Goal: Transaction & Acquisition: Purchase product/service

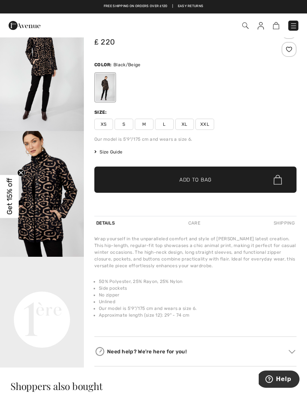
click at [239, 175] on span "✔ Added to Bag Add to Bag" at bounding box center [195, 180] width 202 height 26
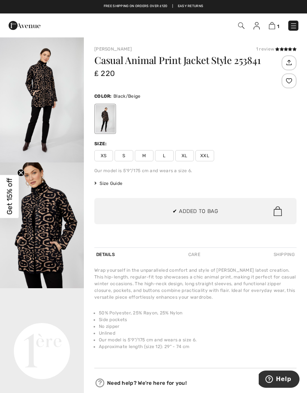
click at [146, 153] on span "M" at bounding box center [144, 155] width 19 height 11
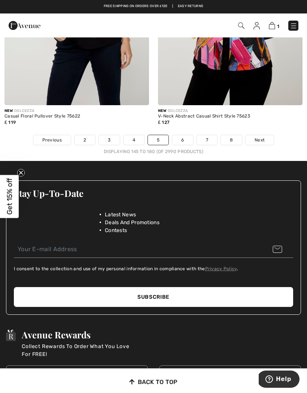
scroll to position [4557, 0]
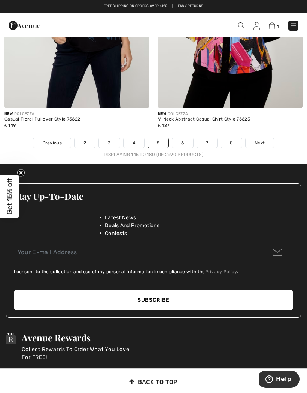
click at [273, 138] on link "Next" at bounding box center [260, 143] width 28 height 10
click at [267, 138] on link "Next" at bounding box center [260, 143] width 28 height 10
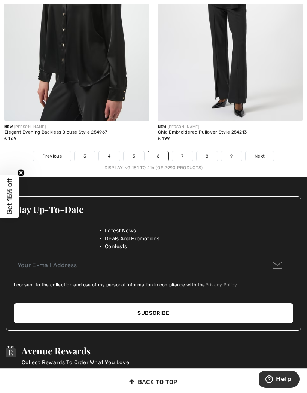
scroll to position [4581, 0]
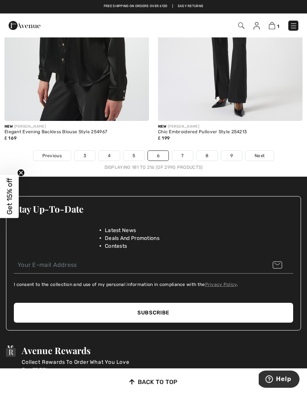
click at [262, 153] on span "Next" at bounding box center [260, 156] width 10 height 7
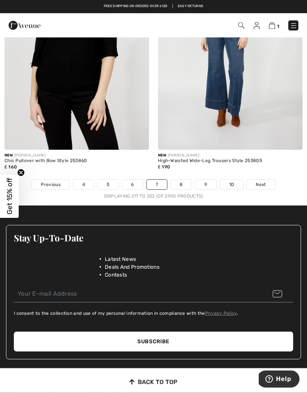
scroll to position [4639, 0]
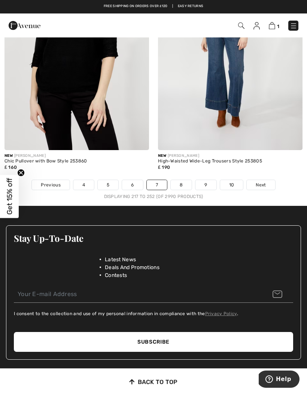
click at [265, 182] on span "Next" at bounding box center [261, 185] width 10 height 7
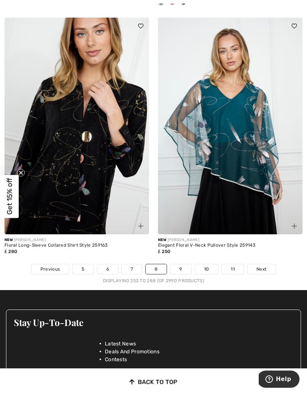
scroll to position [4548, 0]
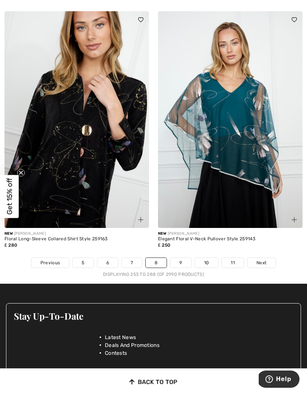
click at [266, 260] on span "Next" at bounding box center [262, 263] width 10 height 7
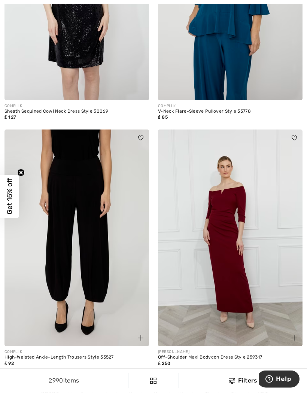
scroll to position [4393, 0]
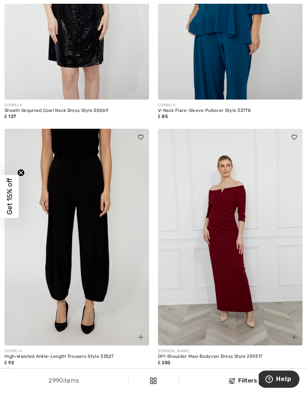
click at [267, 390] on span "Next" at bounding box center [263, 393] width 10 height 7
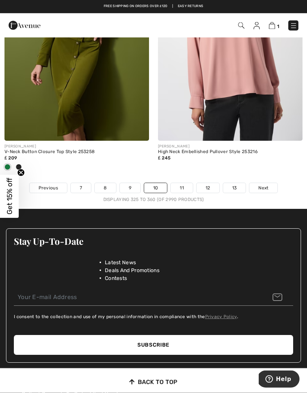
scroll to position [4636, 0]
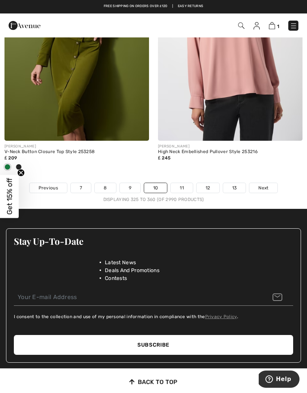
click at [272, 185] on link "Next" at bounding box center [264, 188] width 28 height 10
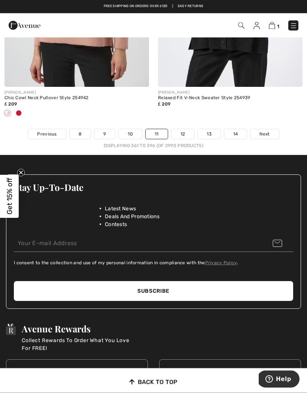
scroll to position [4676, 0]
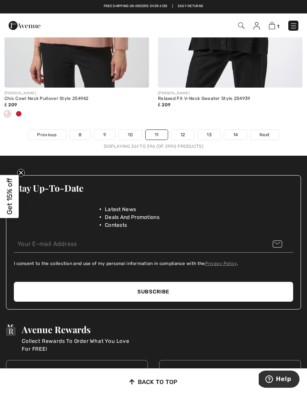
click at [270, 132] on span "Next" at bounding box center [265, 135] width 10 height 7
click at [269, 134] on link "Next" at bounding box center [265, 135] width 28 height 10
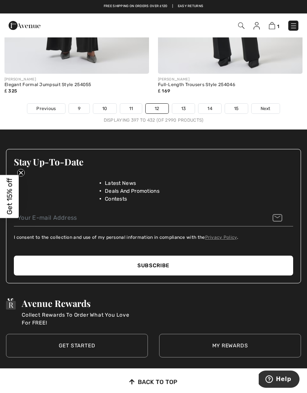
scroll to position [4672, 0]
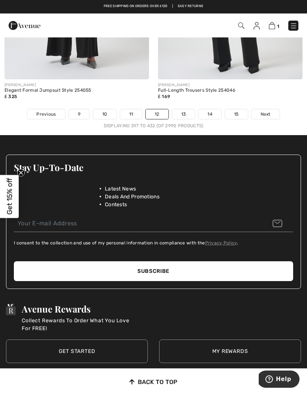
click at [274, 109] on link "Next" at bounding box center [266, 114] width 28 height 10
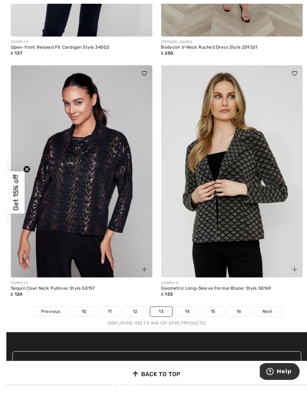
scroll to position [4503, 0]
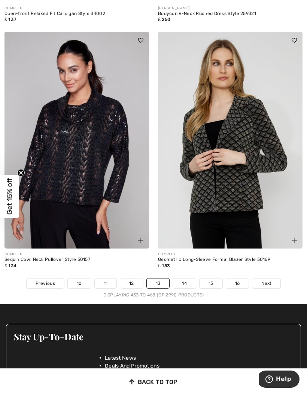
click at [277, 279] on link "Next" at bounding box center [267, 284] width 28 height 10
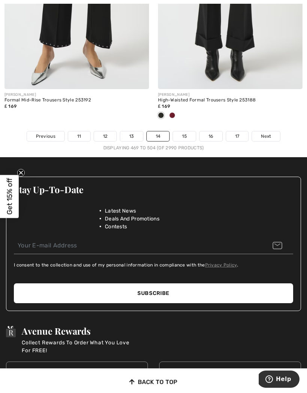
scroll to position [4670, 0]
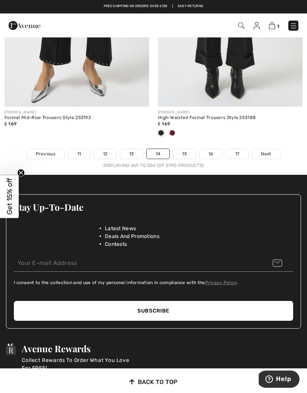
click at [275, 141] on div "JOSEPH RIBKOFF High-Waisted Formal Trousers Style 253188 ₤ 169" at bounding box center [230, 128] width 145 height 42
click at [268, 151] on span "Next" at bounding box center [266, 154] width 10 height 7
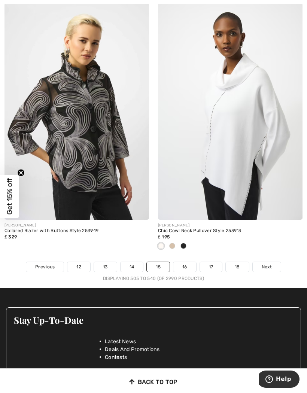
scroll to position [4584, 0]
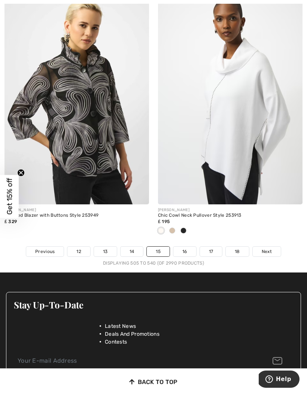
click at [275, 249] on link "Next" at bounding box center [267, 252] width 28 height 10
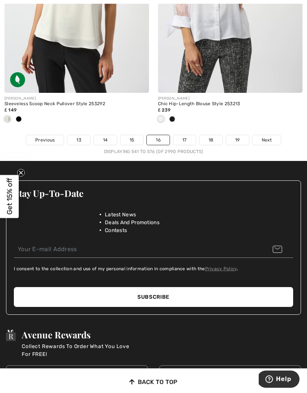
scroll to position [4649, 0]
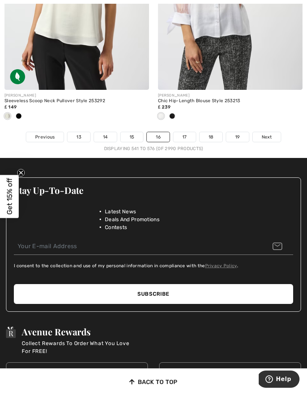
click at [276, 132] on link "Next" at bounding box center [267, 137] width 28 height 10
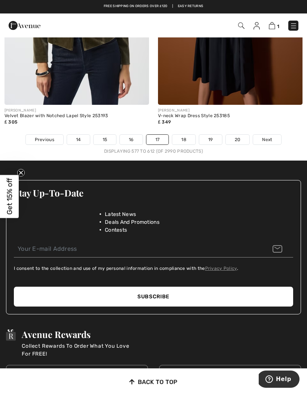
scroll to position [4612, 0]
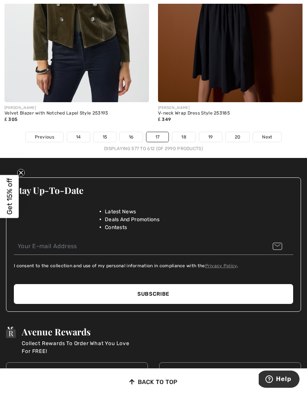
click at [277, 132] on link "Next" at bounding box center [267, 137] width 28 height 10
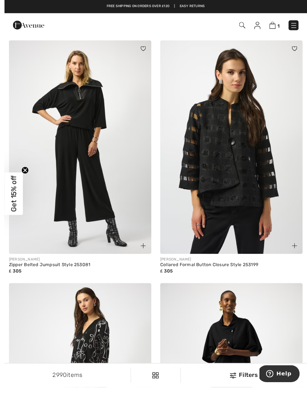
scroll to position [2701, 0]
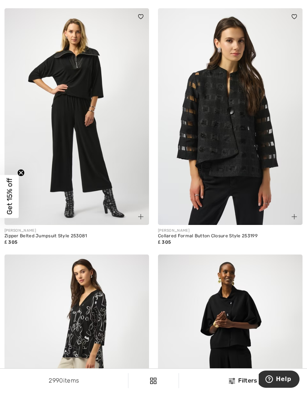
click at [254, 149] on img at bounding box center [230, 116] width 145 height 217
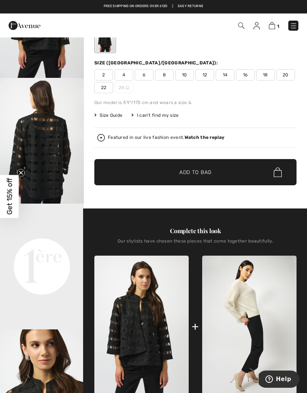
scroll to position [85, 0]
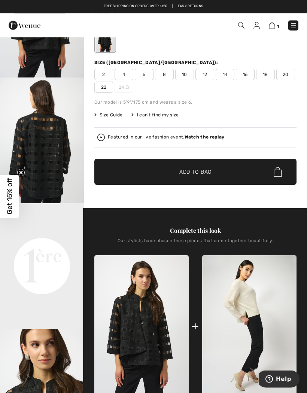
click at [207, 77] on span "12" at bounding box center [205, 74] width 19 height 11
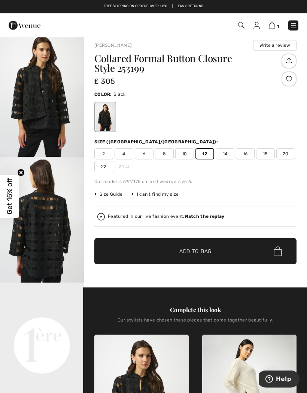
scroll to position [3, 0]
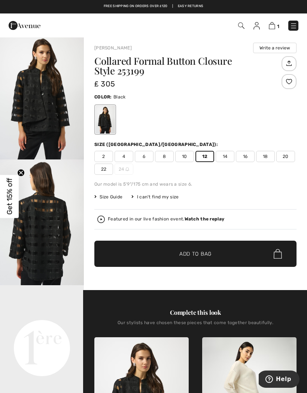
click at [117, 196] on span "Size Guide" at bounding box center [108, 197] width 28 height 7
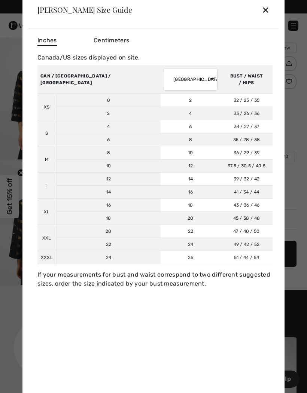
click at [164, 91] on select "AUSTRALIA UK France Germany Spain Italy Japan" at bounding box center [191, 79] width 54 height 22
select select "uk"
click at [266, 18] on div "✕" at bounding box center [266, 10] width 8 height 16
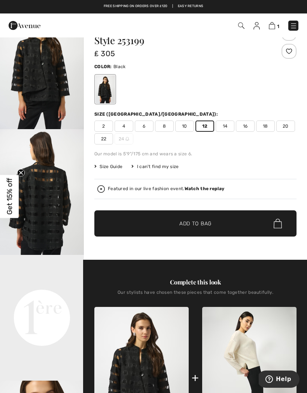
scroll to position [33, 0]
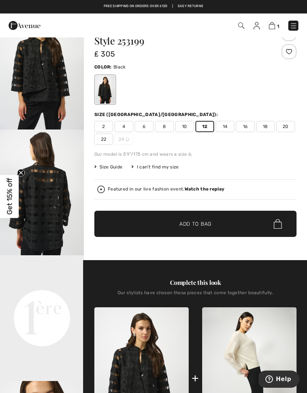
click at [237, 220] on span "✔ Added to Bag Add to Bag" at bounding box center [195, 224] width 202 height 26
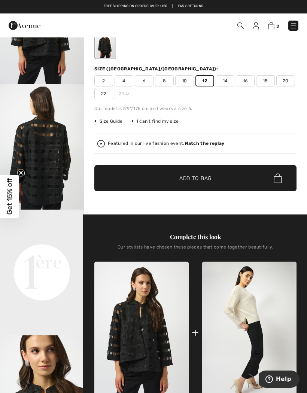
scroll to position [78, 0]
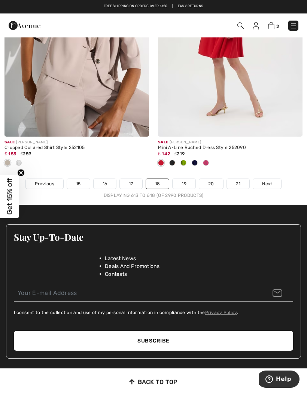
scroll to position [4688, 0]
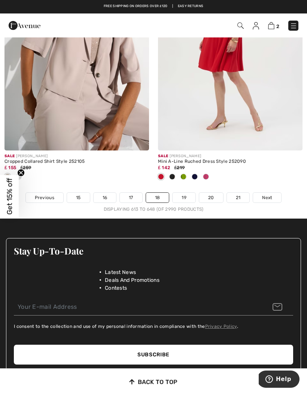
click at [269, 196] on span "Next" at bounding box center [267, 197] width 10 height 7
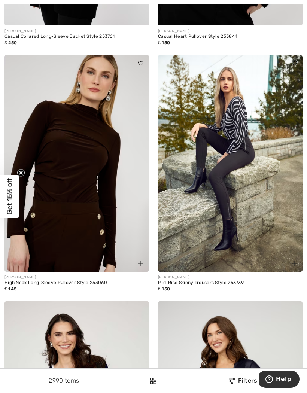
scroll to position [1839, 0]
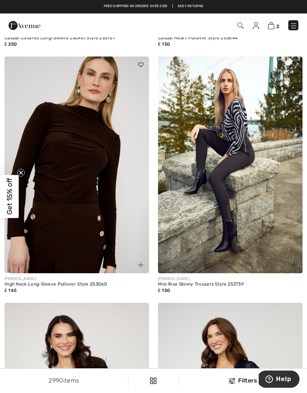
click at [240, 157] on img at bounding box center [230, 165] width 145 height 217
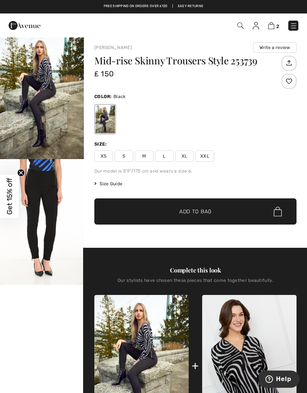
scroll to position [12, 0]
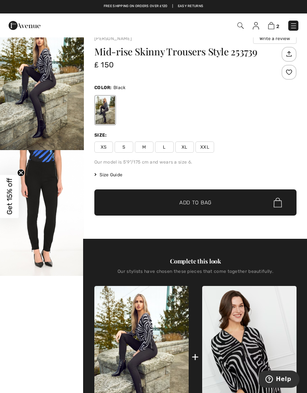
click at [112, 106] on div at bounding box center [105, 110] width 19 height 28
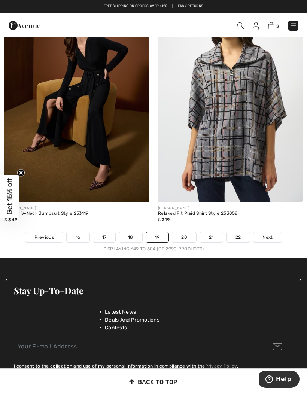
scroll to position [4524, 0]
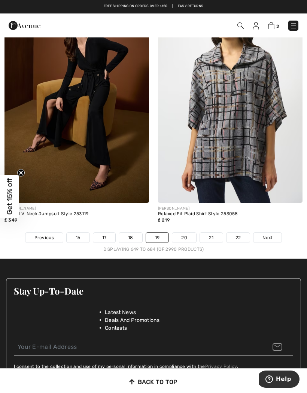
click at [269, 235] on span "Next" at bounding box center [268, 238] width 10 height 7
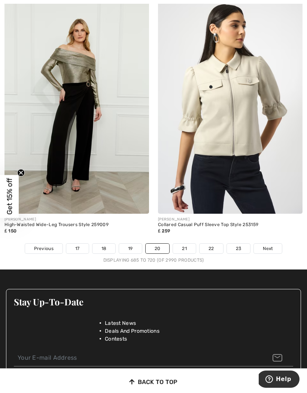
scroll to position [4564, 0]
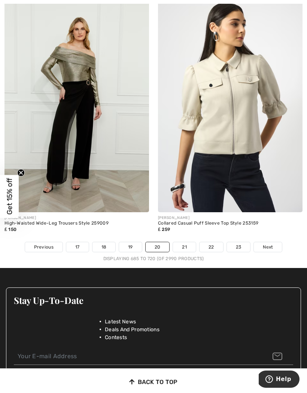
click at [275, 242] on link "Next" at bounding box center [268, 247] width 28 height 10
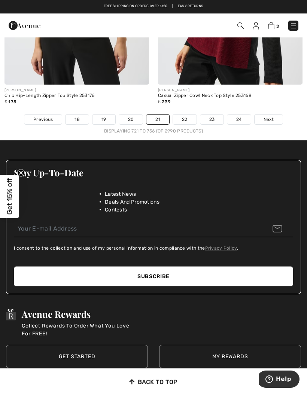
scroll to position [4643, 0]
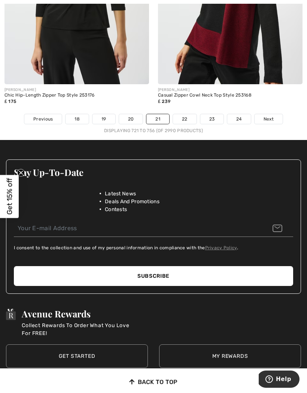
click at [274, 114] on link "Next" at bounding box center [269, 119] width 28 height 10
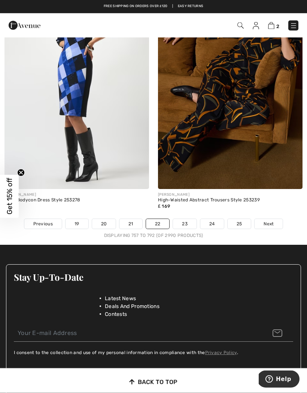
scroll to position [4502, 0]
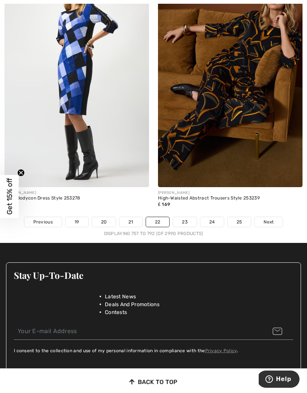
click at [273, 219] on span "Next" at bounding box center [269, 222] width 10 height 7
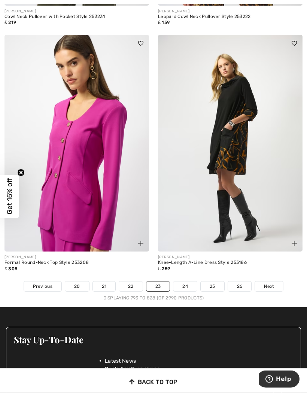
scroll to position [4463, 0]
click at [271, 283] on span "Next" at bounding box center [269, 286] width 10 height 7
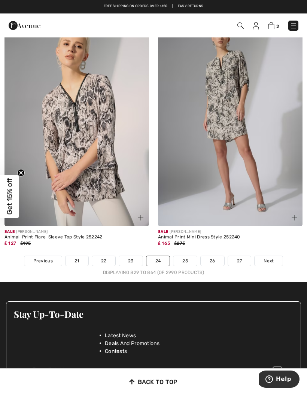
scroll to position [4476, 0]
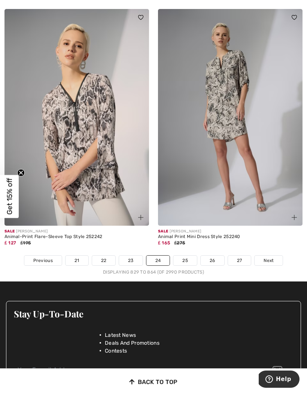
click at [275, 256] on link "Next" at bounding box center [269, 261] width 28 height 10
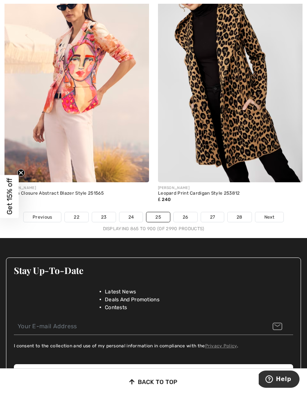
scroll to position [4583, 0]
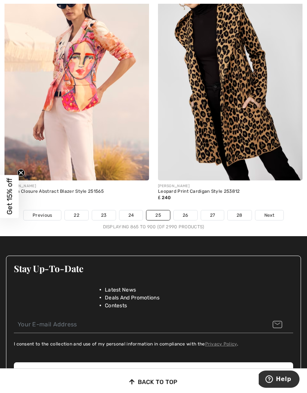
click at [275, 212] on link "Next" at bounding box center [270, 216] width 28 height 10
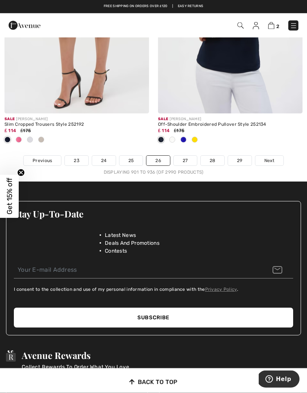
scroll to position [4613, 0]
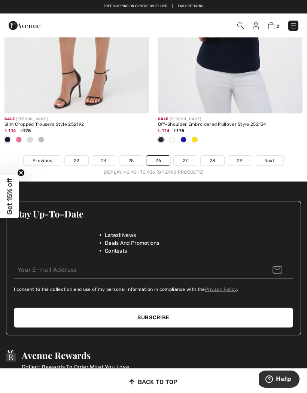
click at [277, 158] on link "Next" at bounding box center [270, 161] width 28 height 10
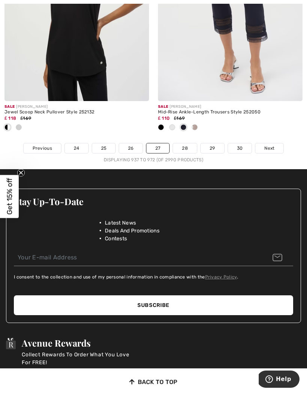
scroll to position [4676, 0]
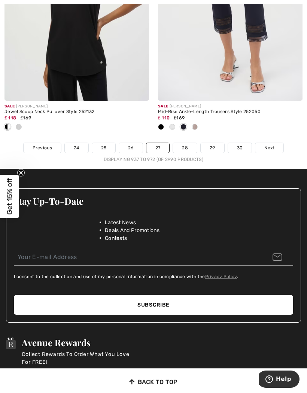
click at [280, 146] on link "Next" at bounding box center [270, 148] width 28 height 10
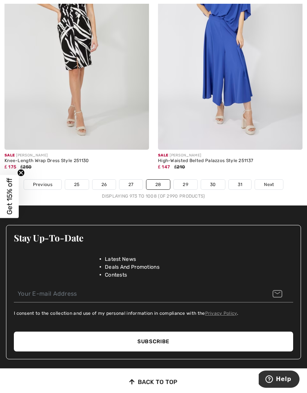
scroll to position [4652, 0]
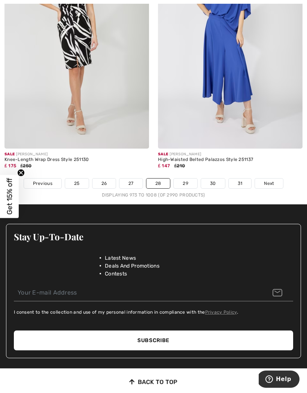
click at [276, 179] on link "Next" at bounding box center [269, 184] width 28 height 10
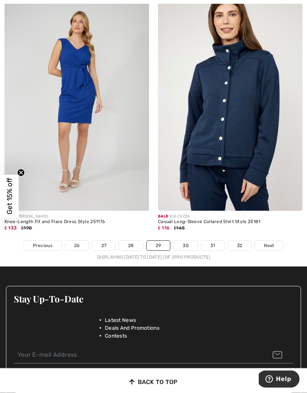
scroll to position [4590, 0]
click at [279, 241] on link "Next" at bounding box center [269, 246] width 28 height 10
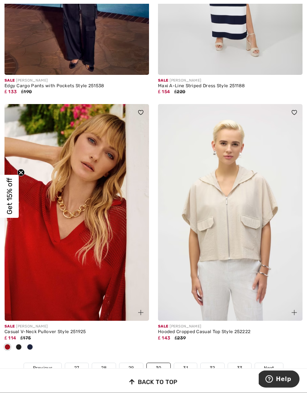
scroll to position [4468, 0]
click at [274, 365] on span "Next" at bounding box center [269, 368] width 10 height 7
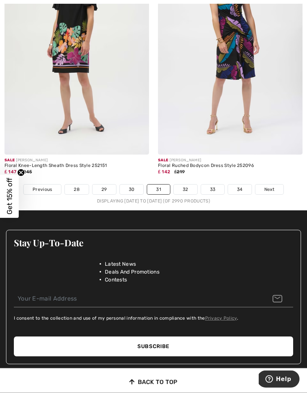
scroll to position [4622, 0]
click at [281, 185] on link "Next" at bounding box center [270, 190] width 28 height 10
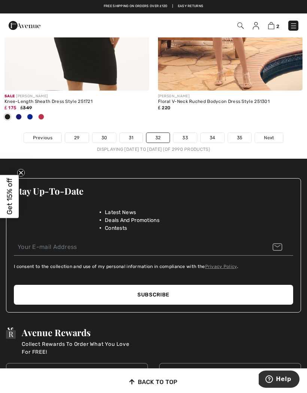
scroll to position [4673, 0]
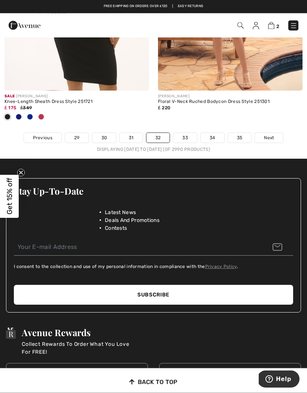
click at [273, 135] on span "Next" at bounding box center [269, 138] width 10 height 7
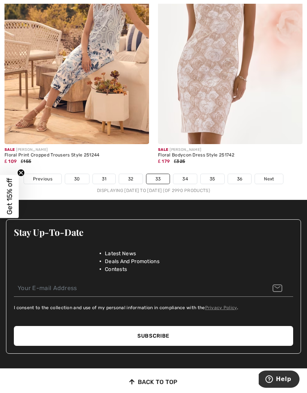
scroll to position [4582, 0]
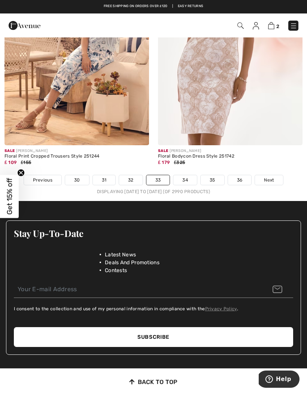
click at [280, 175] on link "Next" at bounding box center [269, 180] width 28 height 10
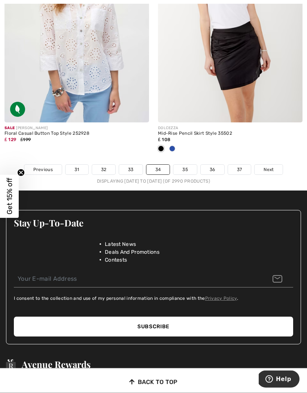
scroll to position [4604, 0]
click at [276, 166] on link "Next" at bounding box center [269, 170] width 28 height 10
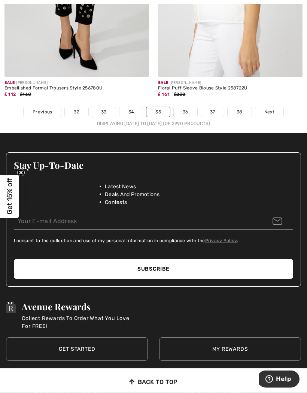
scroll to position [4638, 0]
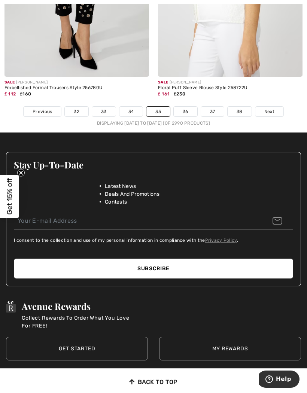
click at [274, 108] on span "Next" at bounding box center [270, 111] width 10 height 7
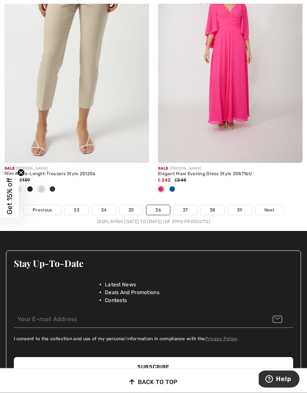
scroll to position [4564, 0]
click at [279, 208] on link "Next" at bounding box center [270, 210] width 28 height 10
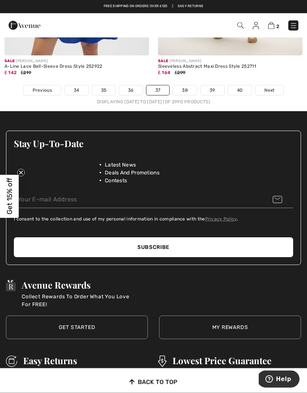
scroll to position [4731, 0]
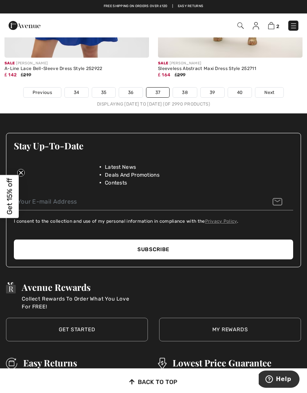
click at [271, 89] on span "Next" at bounding box center [270, 92] width 10 height 7
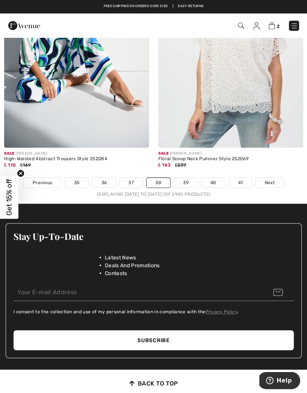
scroll to position [4530, 0]
click at [276, 177] on link "Next" at bounding box center [269, 182] width 28 height 10
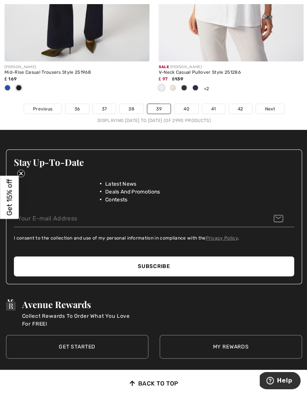
scroll to position [4666, 0]
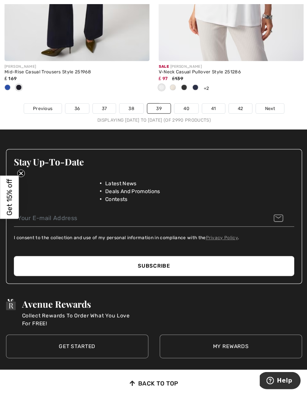
click at [275, 106] on link "Next" at bounding box center [269, 108] width 28 height 10
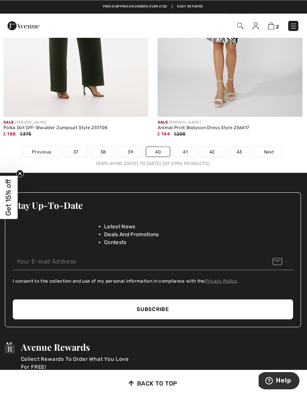
scroll to position [4697, 0]
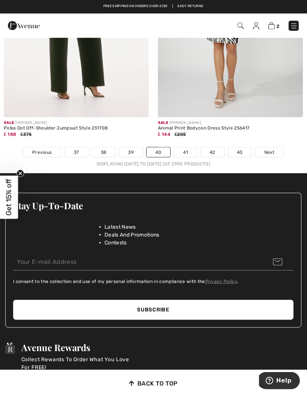
click at [275, 147] on link "Next" at bounding box center [269, 152] width 28 height 10
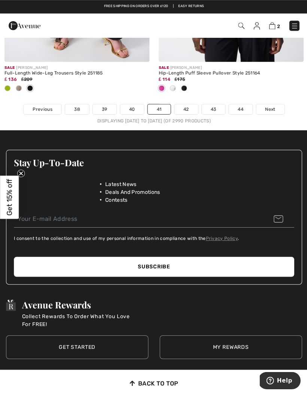
scroll to position [4677, 0]
click at [283, 105] on link "Next" at bounding box center [270, 109] width 28 height 10
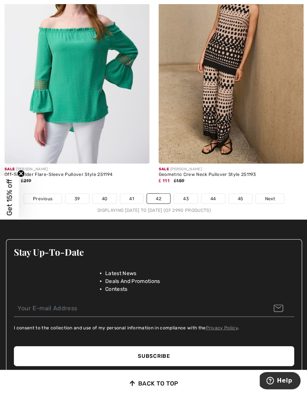
scroll to position [4552, 0]
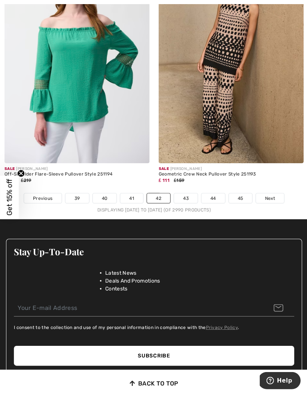
click at [274, 194] on span "Next" at bounding box center [269, 197] width 10 height 7
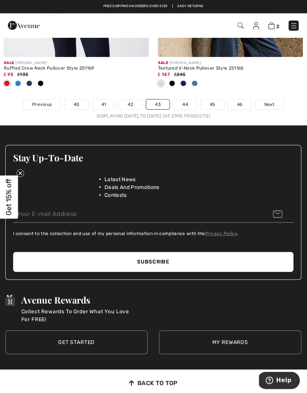
scroll to position [4683, 0]
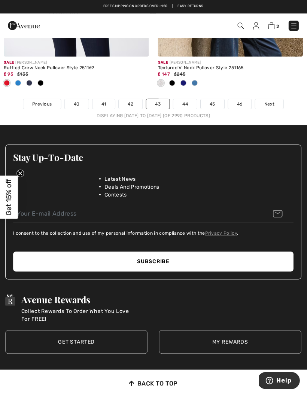
click at [274, 99] on link "Next" at bounding box center [269, 104] width 28 height 10
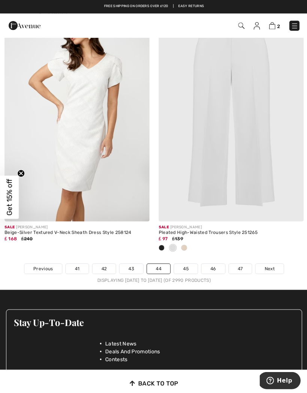
scroll to position [4543, 0]
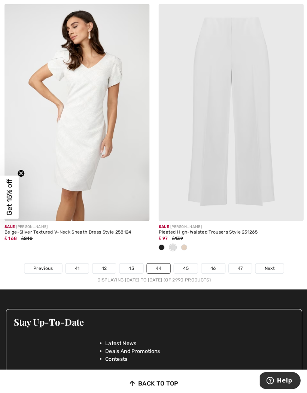
click at [276, 263] on link "Next" at bounding box center [269, 268] width 28 height 10
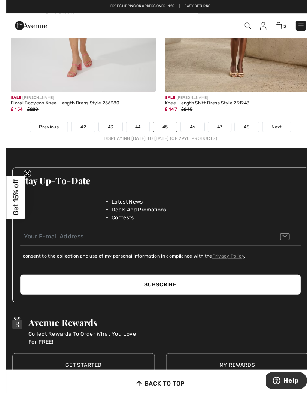
scroll to position [4688, 0]
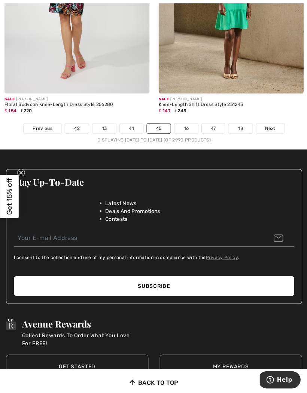
click at [278, 124] on link "Next" at bounding box center [270, 129] width 28 height 10
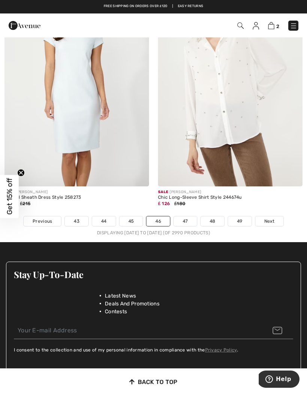
scroll to position [4604, 0]
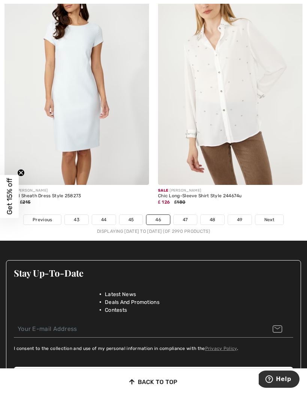
click at [276, 215] on link "Next" at bounding box center [270, 220] width 28 height 10
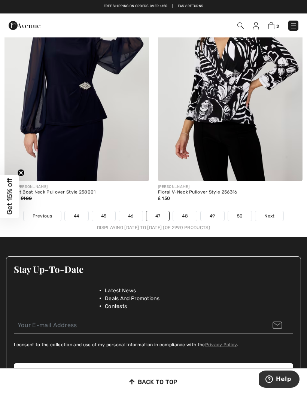
scroll to position [4611, 0]
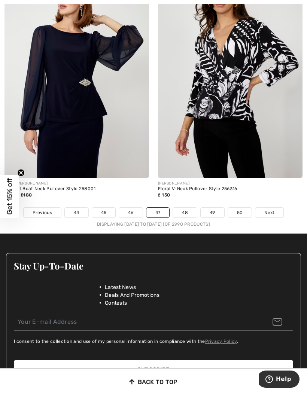
click at [276, 208] on link "Next" at bounding box center [270, 213] width 28 height 10
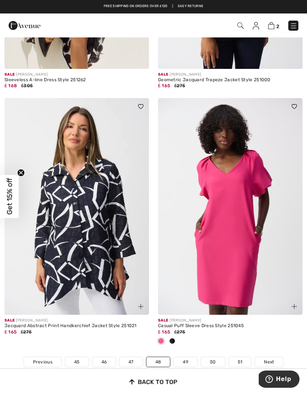
scroll to position [4450, 0]
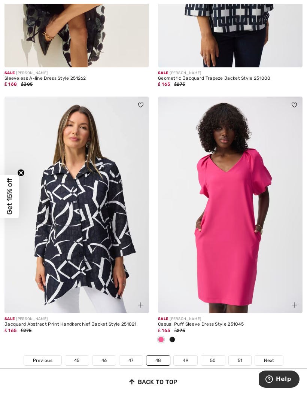
click at [275, 359] on link "Next" at bounding box center [269, 361] width 28 height 10
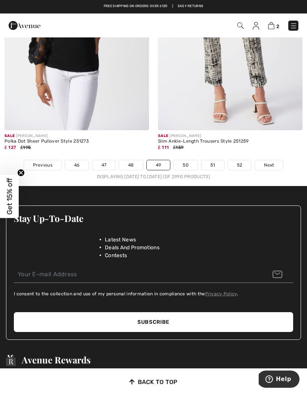
scroll to position [4573, 0]
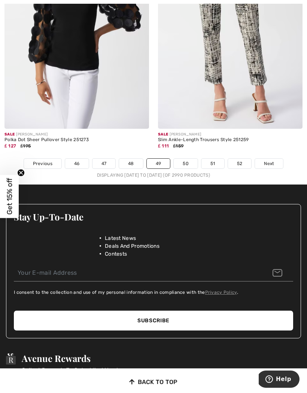
click at [273, 160] on span "Next" at bounding box center [269, 163] width 10 height 7
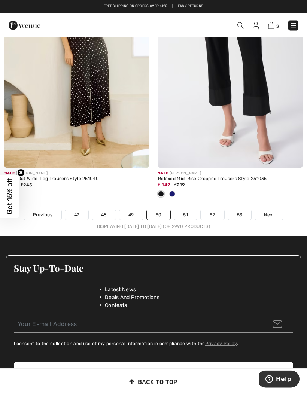
scroll to position [4522, 0]
click at [277, 210] on link "Next" at bounding box center [269, 215] width 28 height 10
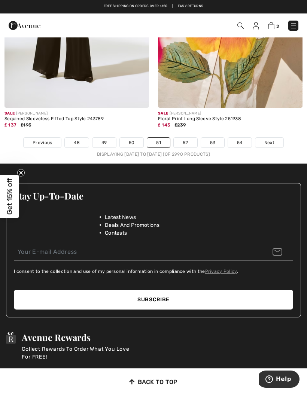
scroll to position [4680, 0]
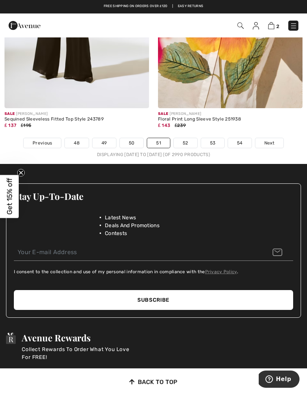
click at [275, 138] on link "Next" at bounding box center [270, 143] width 28 height 10
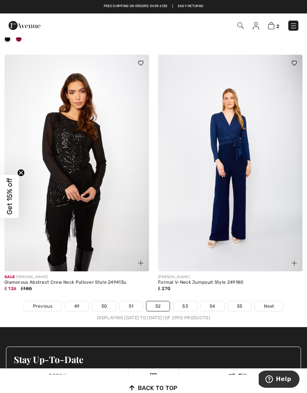
scroll to position [4505, 0]
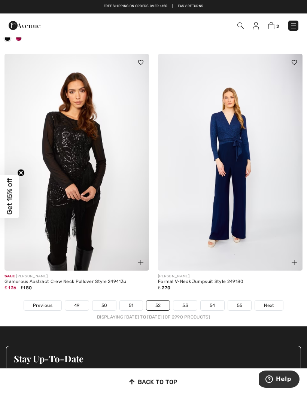
click at [268, 302] on span "Next" at bounding box center [269, 305] width 10 height 7
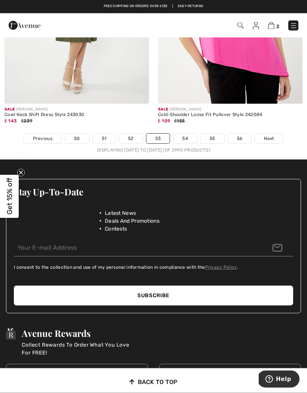
scroll to position [4648, 0]
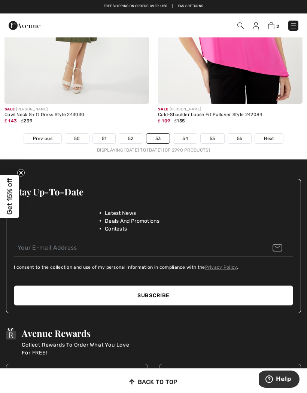
click at [279, 135] on link "Next" at bounding box center [269, 139] width 28 height 10
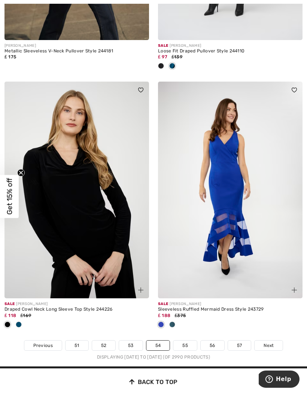
scroll to position [4441, 0]
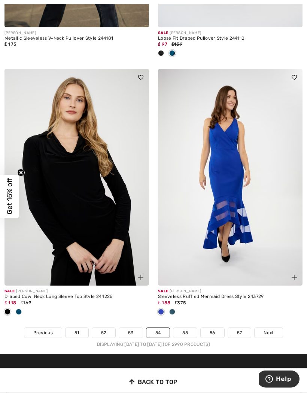
click at [271, 330] on span "Next" at bounding box center [269, 333] width 10 height 7
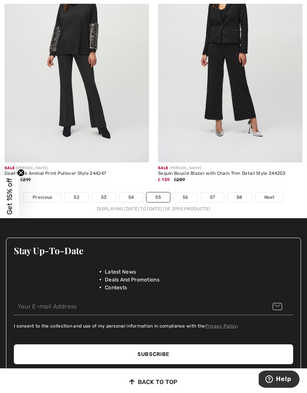
scroll to position [4546, 0]
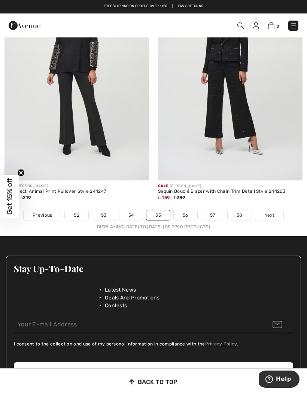
click at [277, 211] on link "Next" at bounding box center [270, 216] width 28 height 10
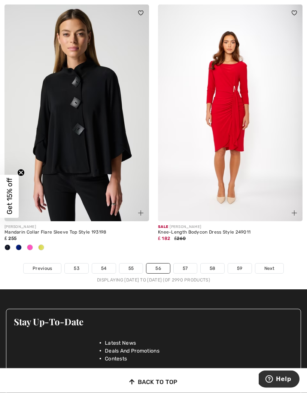
scroll to position [4569, 0]
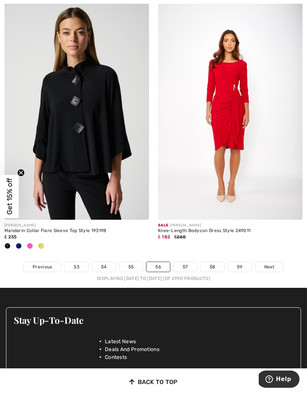
click at [272, 264] on span "Next" at bounding box center [270, 267] width 10 height 7
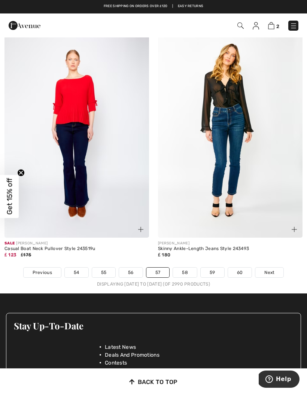
scroll to position [4600, 0]
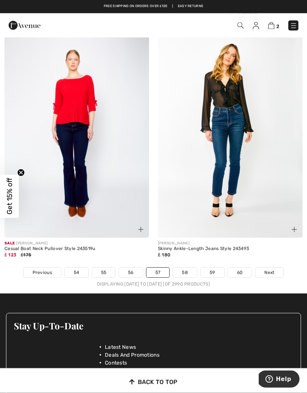
click at [275, 270] on span "Next" at bounding box center [270, 273] width 10 height 7
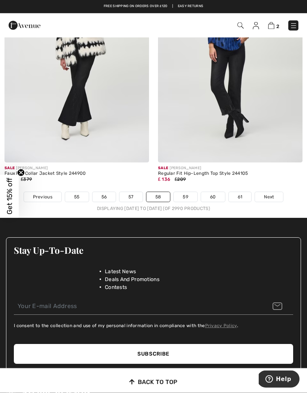
scroll to position [4520, 0]
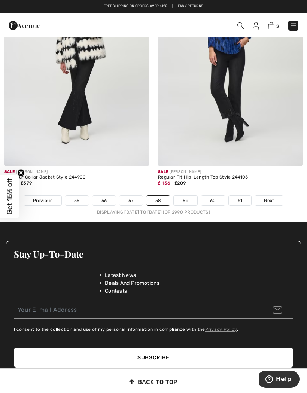
click at [271, 196] on link "Next" at bounding box center [269, 201] width 28 height 10
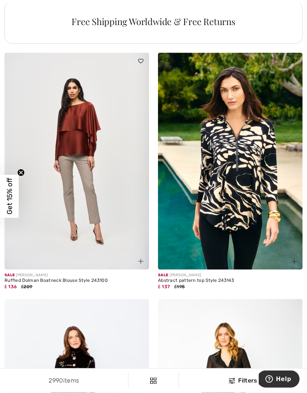
scroll to position [1571, 0]
click at [245, 179] on img at bounding box center [230, 161] width 145 height 217
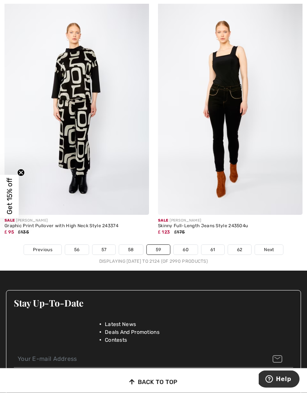
scroll to position [4450, 0]
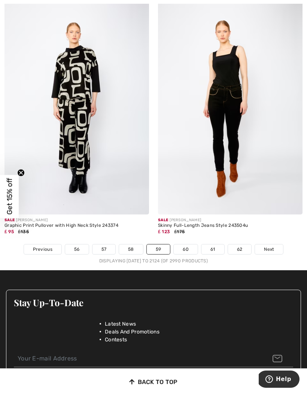
click at [280, 245] on link "Next" at bounding box center [269, 250] width 28 height 10
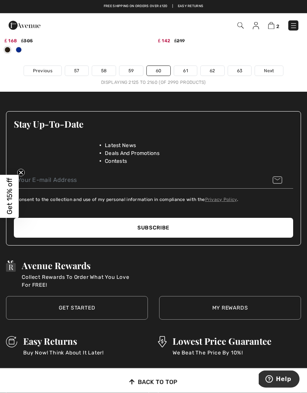
scroll to position [4721, 0]
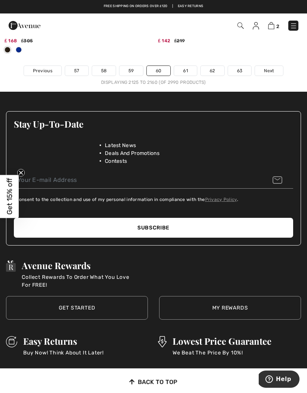
click at [271, 66] on link "Next" at bounding box center [269, 71] width 28 height 10
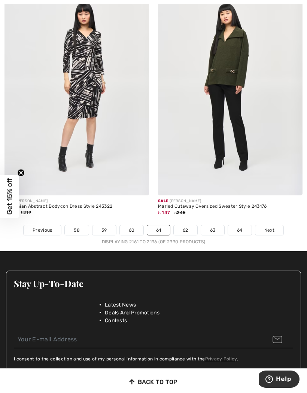
scroll to position [4483, 0]
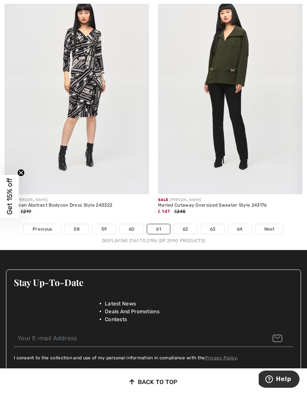
click at [277, 224] on link "Next" at bounding box center [270, 229] width 28 height 10
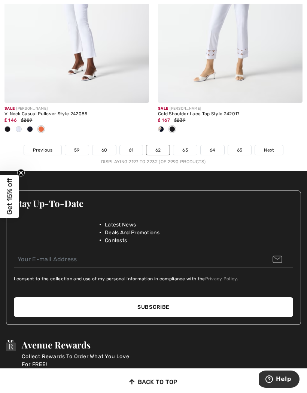
scroll to position [4712, 0]
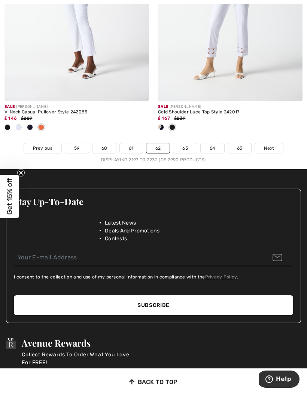
click at [278, 144] on link "Next" at bounding box center [269, 149] width 28 height 10
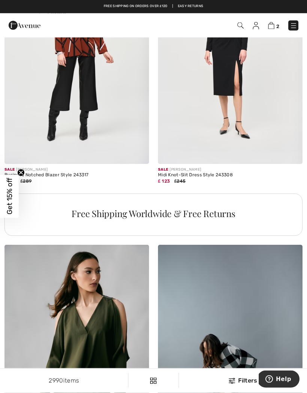
scroll to position [1379, 0]
click at [274, 26] on img at bounding box center [271, 25] width 6 height 7
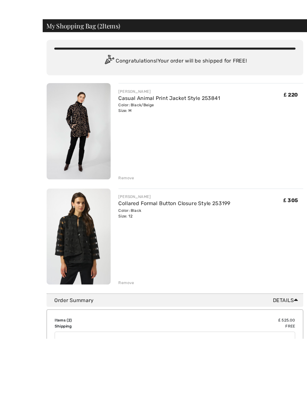
scroll to position [47, 0]
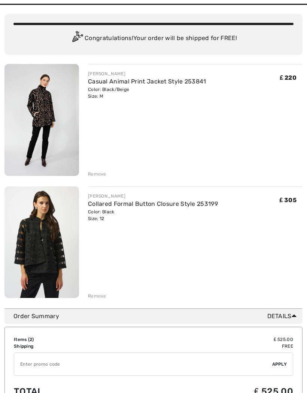
click at [199, 83] on link "Casual Animal Print Jacket Style 253841" at bounding box center [147, 81] width 118 height 7
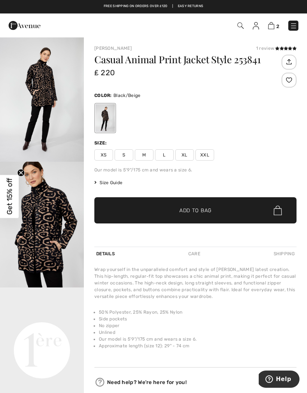
scroll to position [1, 0]
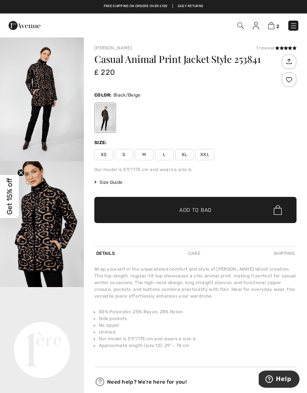
click at [278, 25] on span "2" at bounding box center [278, 27] width 3 height 6
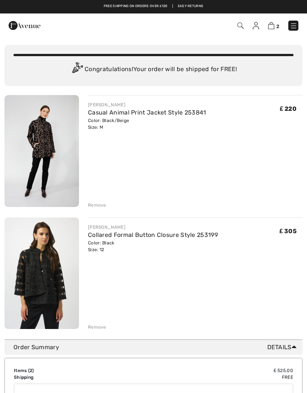
scroll to position [28, 0]
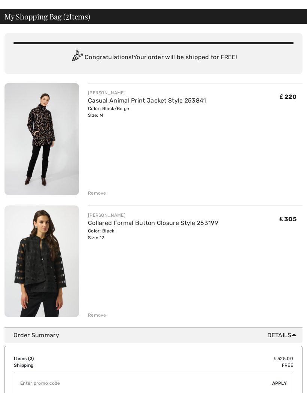
click at [56, 262] on img at bounding box center [41, 262] width 75 height 112
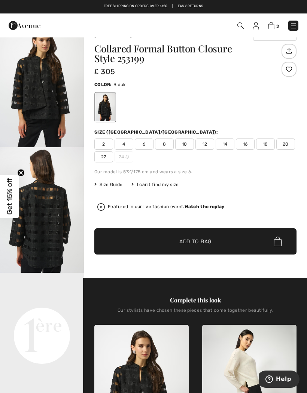
scroll to position [16, 0]
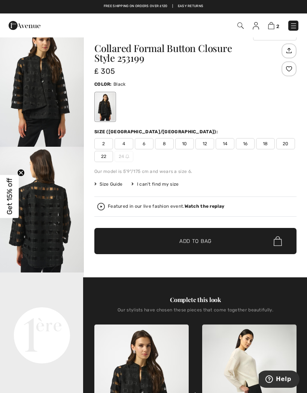
click at [269, 27] on img at bounding box center [271, 25] width 6 height 7
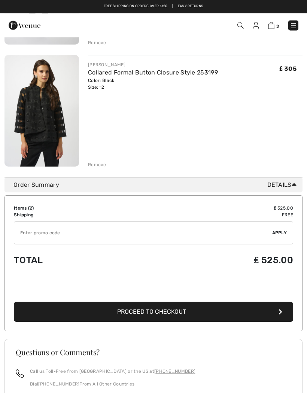
scroll to position [178, 0]
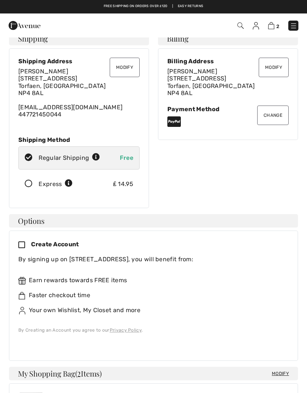
scroll to position [10, 0]
click at [126, 155] on span "Free" at bounding box center [126, 158] width 13 height 7
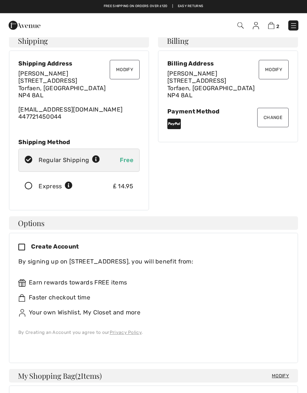
scroll to position [6, 0]
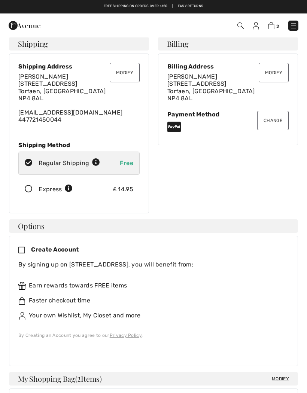
click at [129, 185] on div "₤ 14.95" at bounding box center [123, 189] width 20 height 9
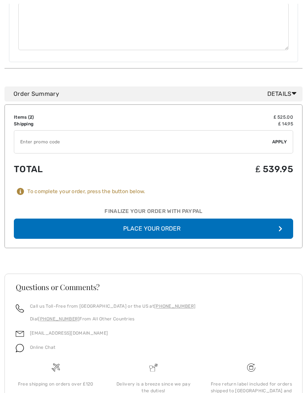
scroll to position [533, 0]
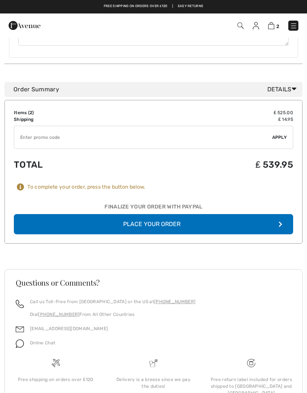
click at [206, 217] on button "Place Your Order" at bounding box center [154, 224] width 280 height 20
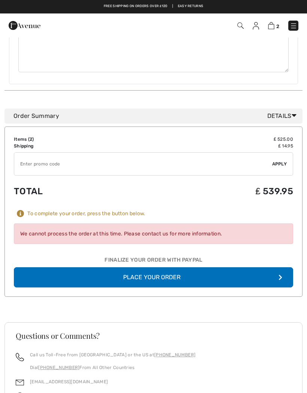
click at [227, 273] on button "Place Your Order" at bounding box center [154, 278] width 280 height 20
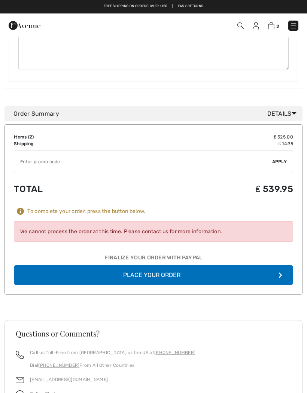
scroll to position [535, 0]
click at [293, 143] on td "₤ 14.95" at bounding box center [214, 144] width 158 height 7
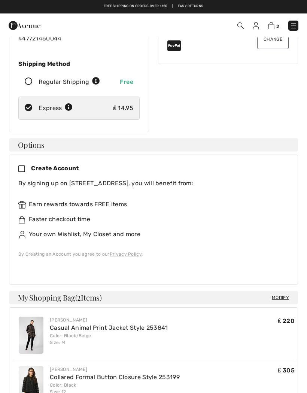
scroll to position [114, 0]
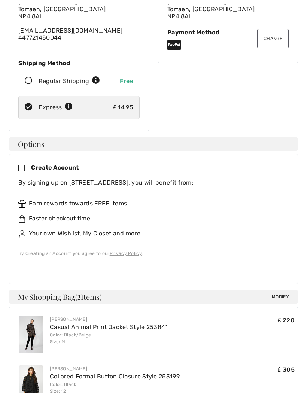
click at [33, 80] on icon at bounding box center [29, 81] width 20 height 8
radio input "true"
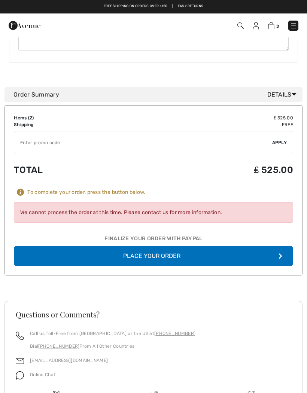
click at [177, 255] on button "Place Your Order" at bounding box center [154, 256] width 280 height 20
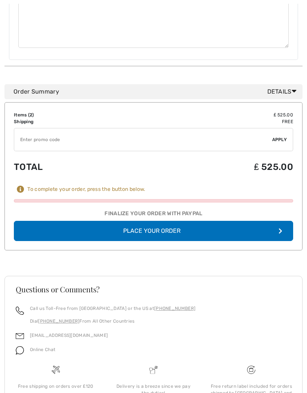
scroll to position [536, 0]
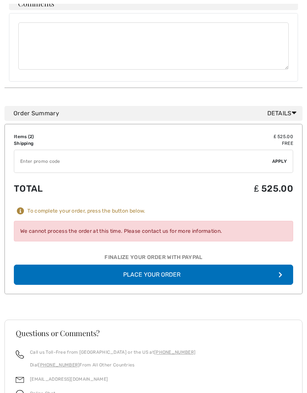
click at [173, 273] on button "Place Your Order" at bounding box center [154, 275] width 280 height 20
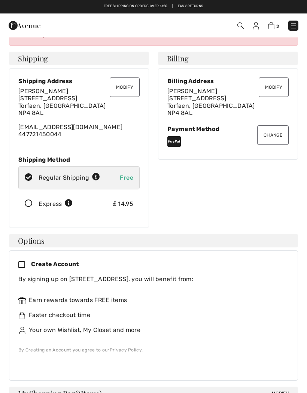
scroll to position [0, 0]
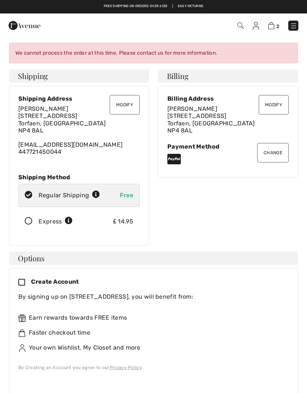
click at [252, 55] on div "We cannot process the order at this time. Please contact us for more informatio…" at bounding box center [153, 53] width 289 height 21
click at [278, 103] on button "Modify" at bounding box center [274, 104] width 30 height 19
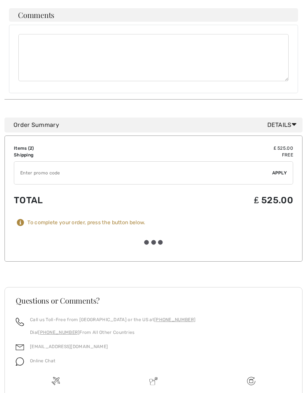
scroll to position [528, 0]
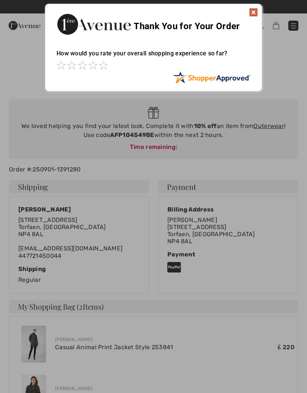
click at [253, 13] on img at bounding box center [253, 12] width 9 height 9
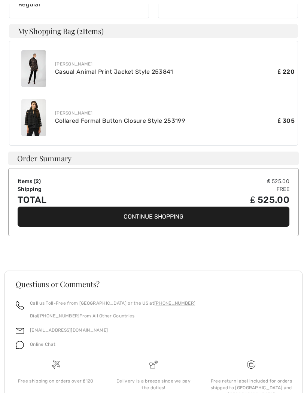
scroll to position [278, 0]
